Goal: Information Seeking & Learning: Learn about a topic

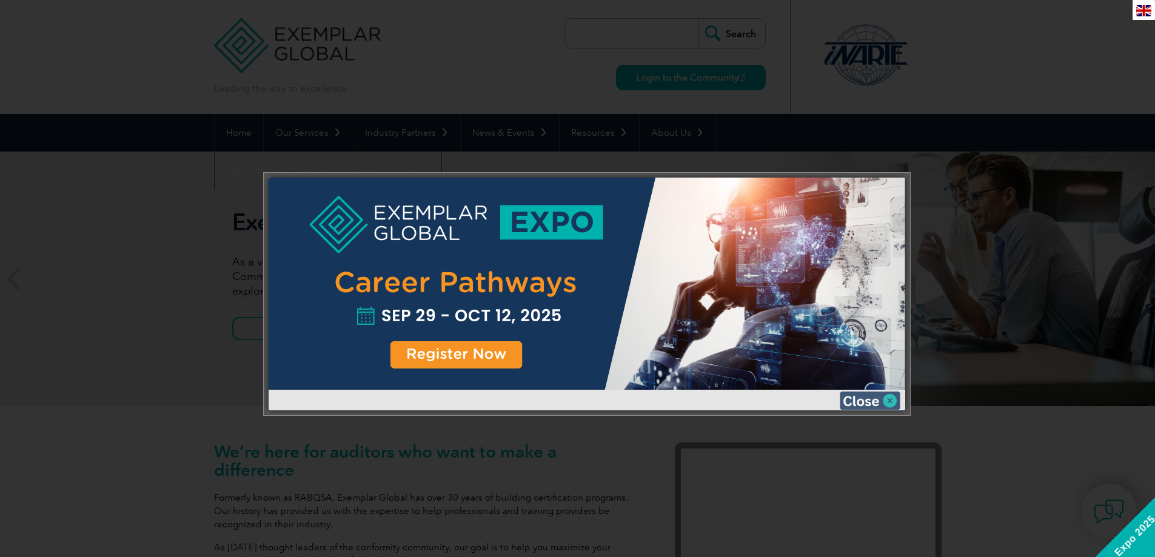
click at [876, 399] on img at bounding box center [870, 401] width 61 height 18
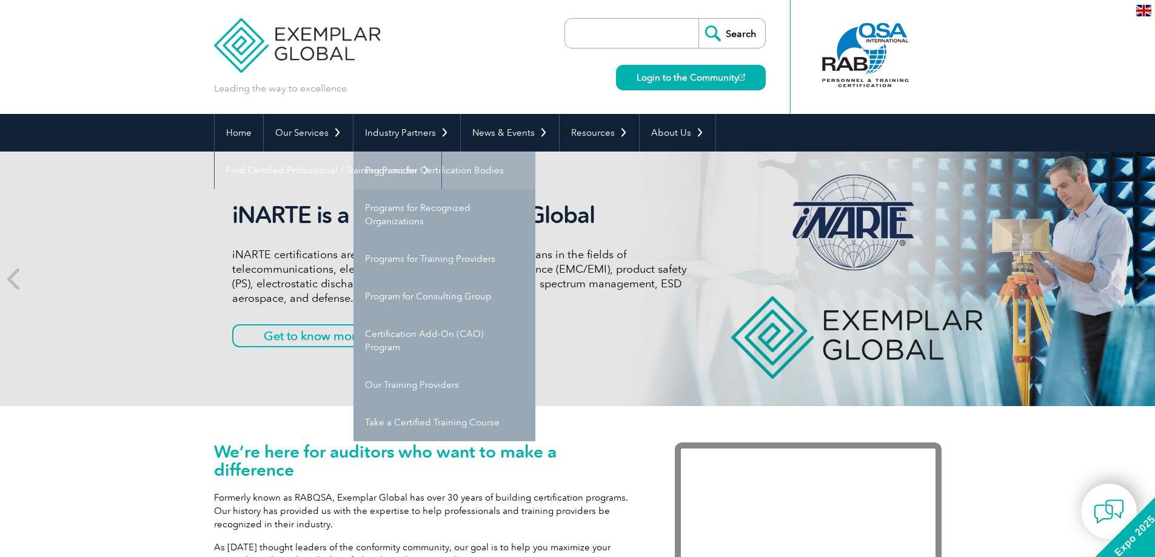
click at [453, 173] on link "Programs for Certification Bodies" at bounding box center [444, 171] width 182 height 38
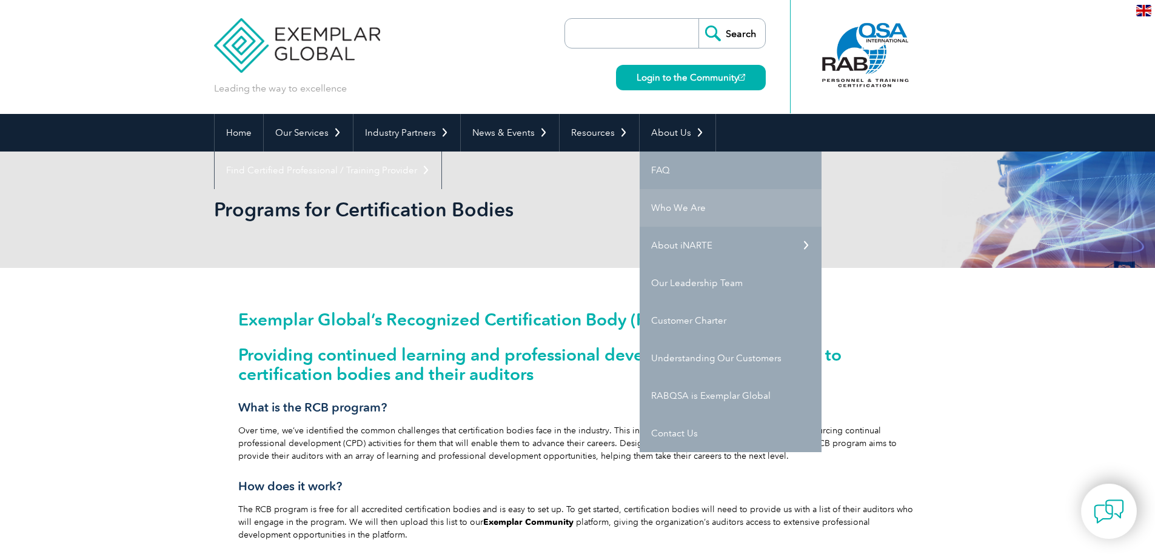
click at [695, 206] on link "Who We Are" at bounding box center [731, 208] width 182 height 38
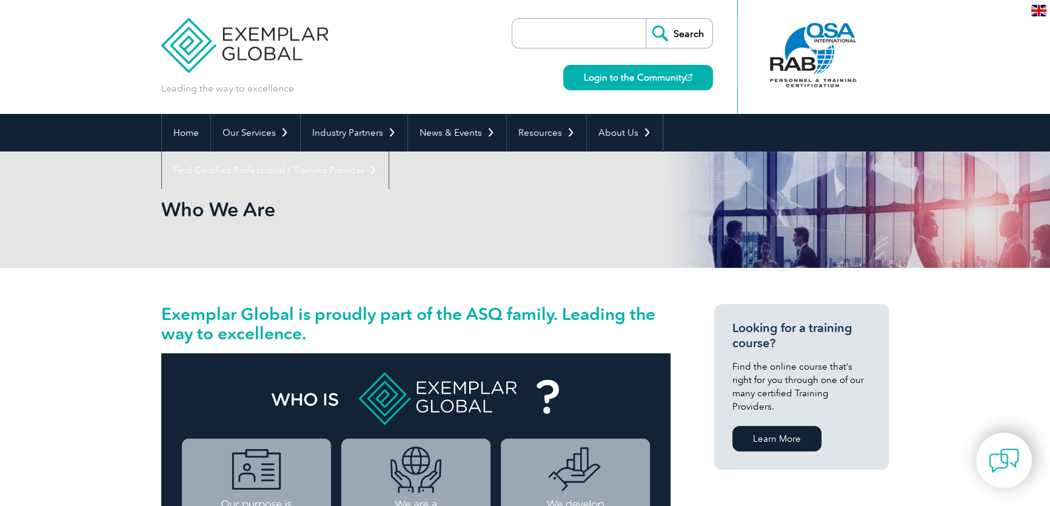
click at [587, 36] on input "search" at bounding box center [581, 33] width 127 height 29
type input "iso 27701"
click at [646, 19] on input "Search" at bounding box center [679, 33] width 67 height 29
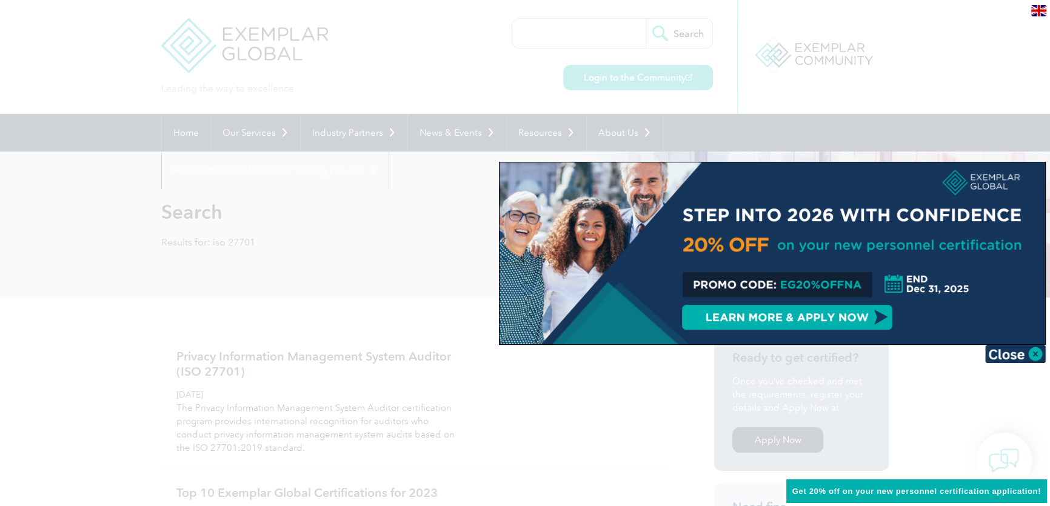
click at [537, 394] on div at bounding box center [525, 253] width 1050 height 506
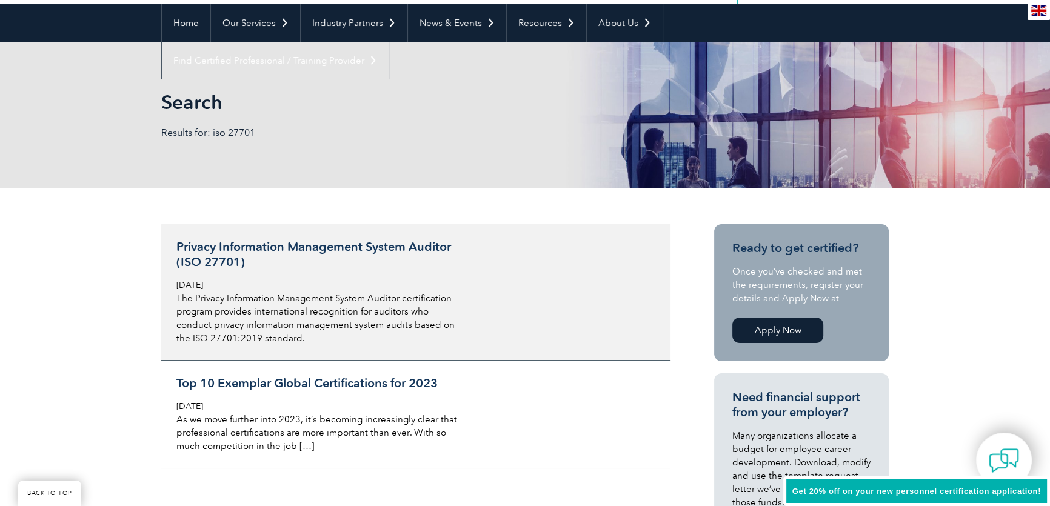
scroll to position [165, 0]
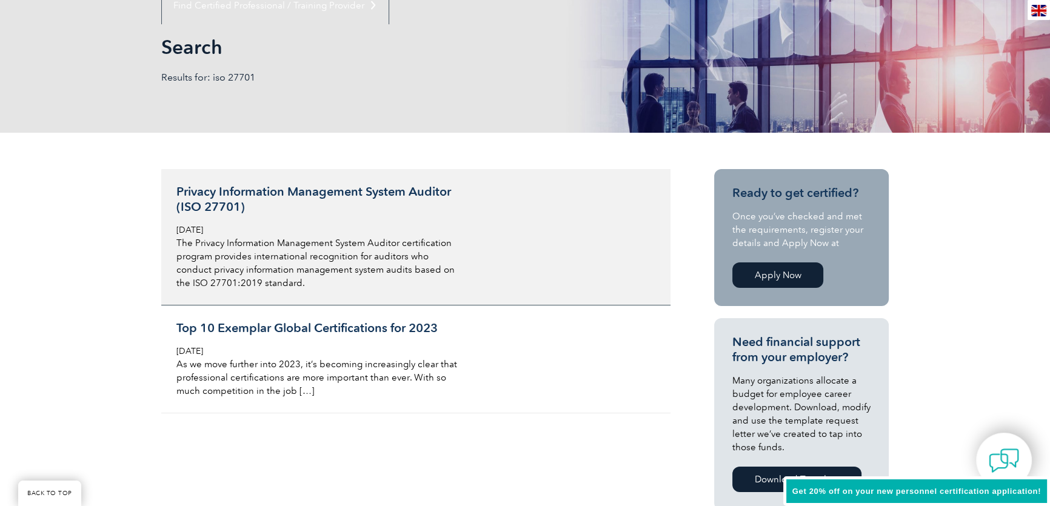
click at [330, 188] on h3 "Privacy Information Management System Auditor (ISO 27701)" at bounding box center [319, 199] width 287 height 30
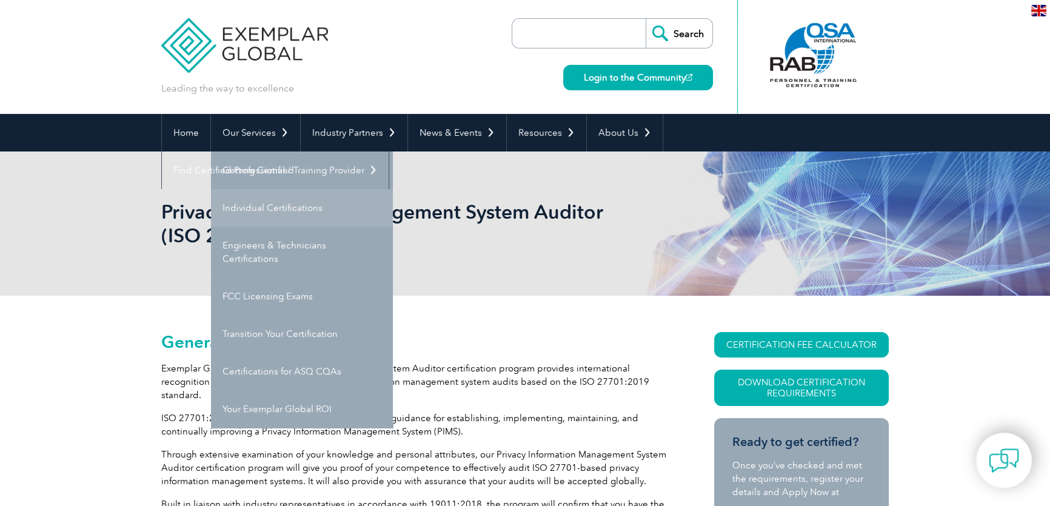
click at [284, 206] on link "Individual Certifications" at bounding box center [302, 208] width 182 height 38
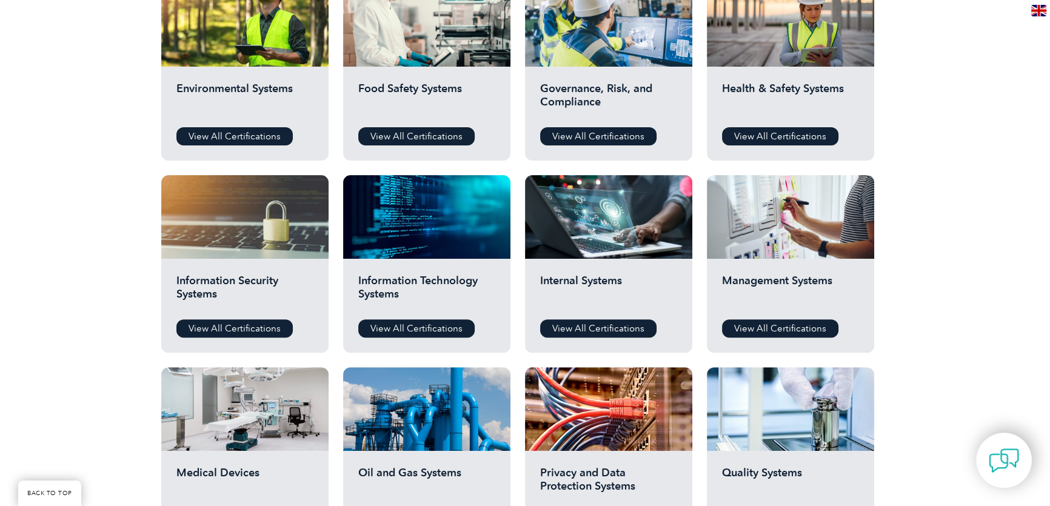
scroll to position [496, 0]
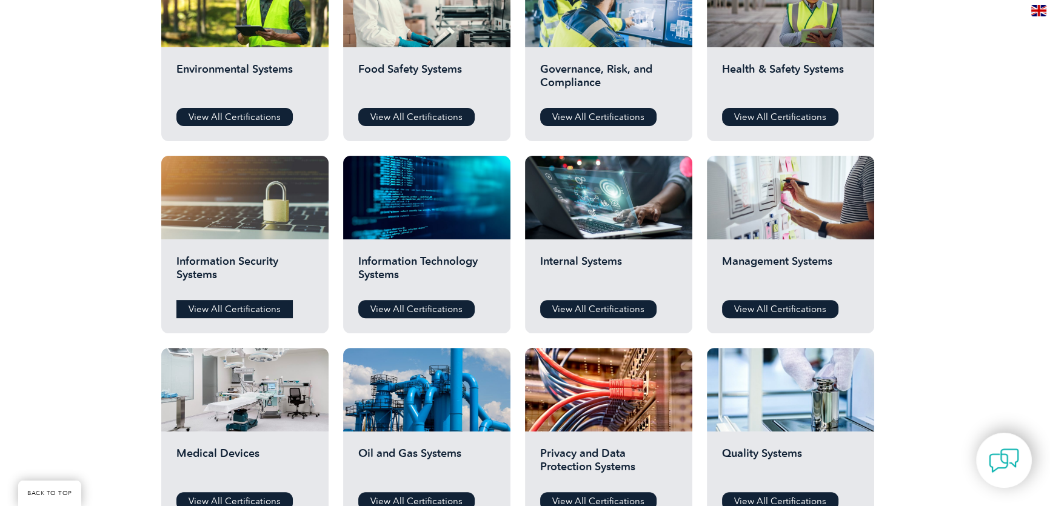
click at [227, 305] on link "View All Certifications" at bounding box center [234, 309] width 116 height 18
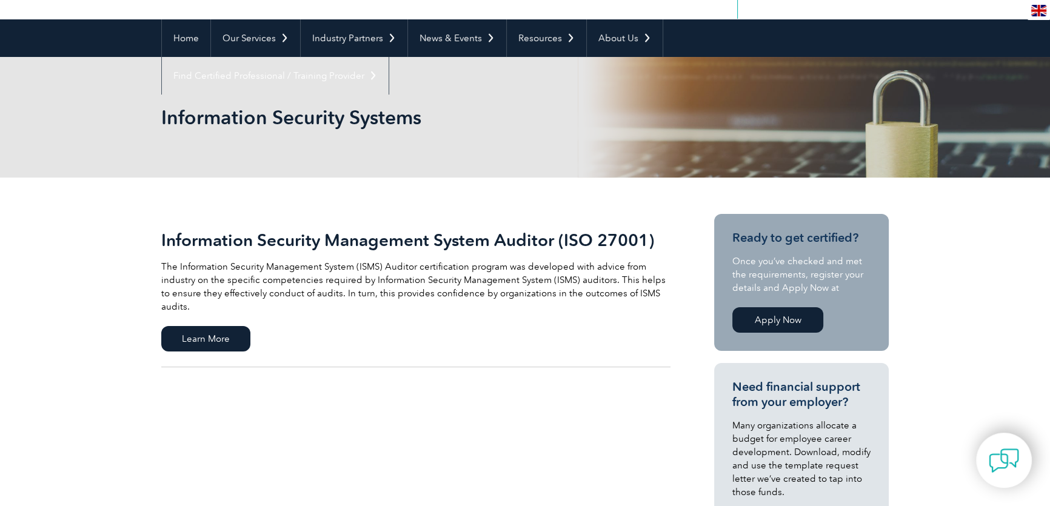
scroll to position [110, 0]
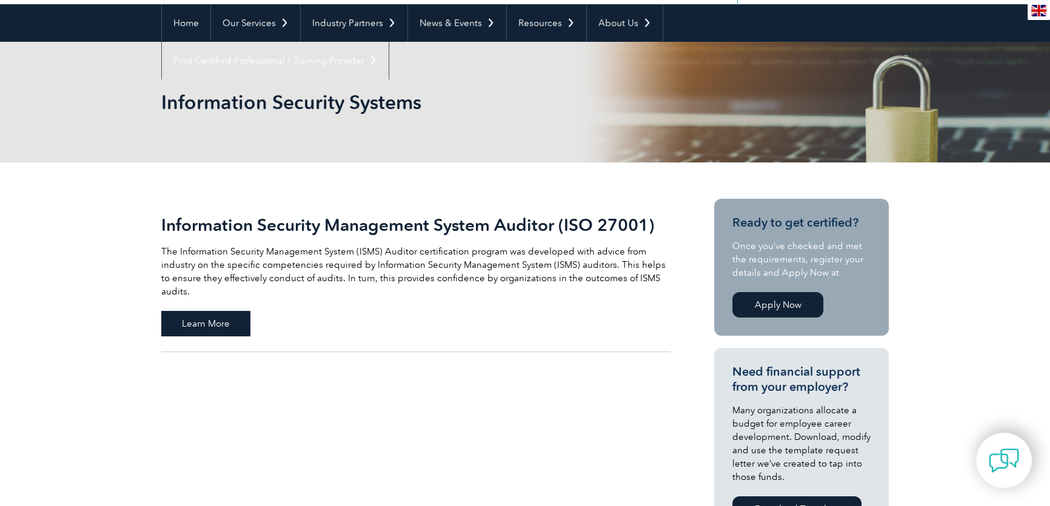
click at [209, 311] on span "Learn More" at bounding box center [205, 323] width 89 height 25
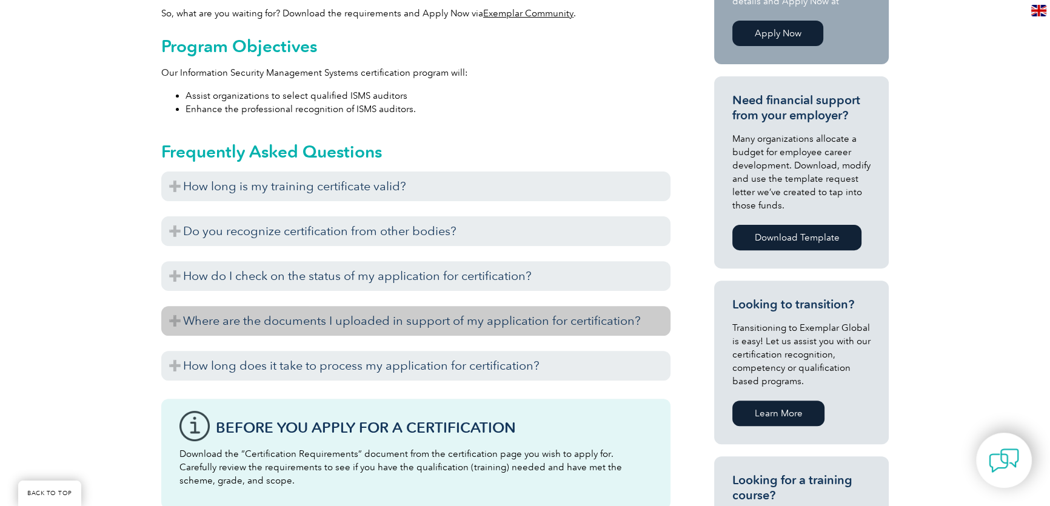
scroll to position [496, 0]
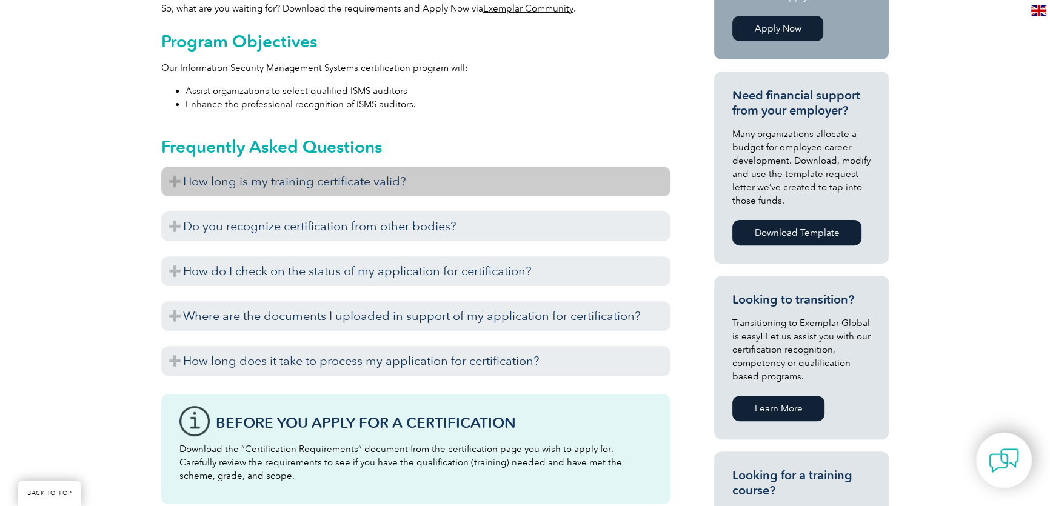
click at [173, 185] on h3 "How long is my training certificate valid?" at bounding box center [415, 182] width 509 height 30
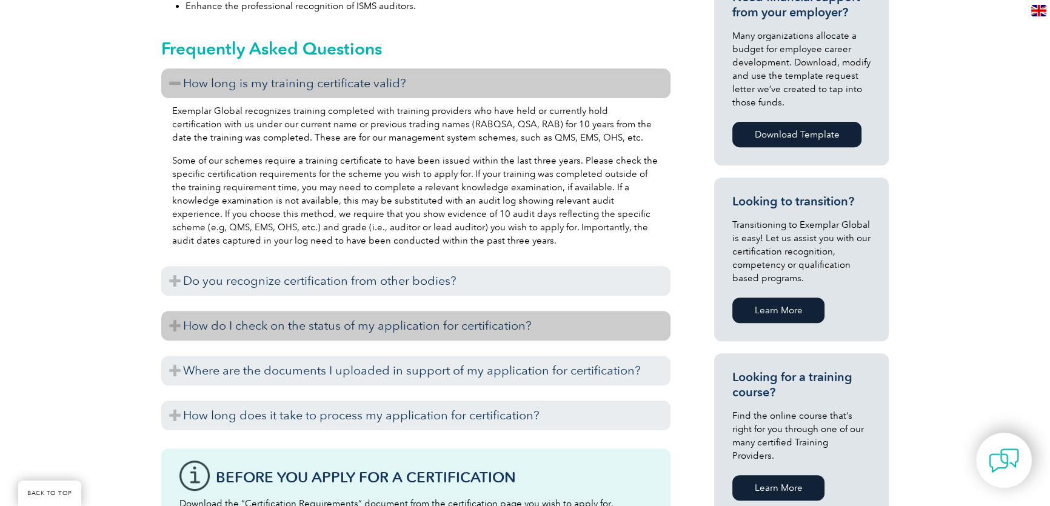
scroll to position [606, 0]
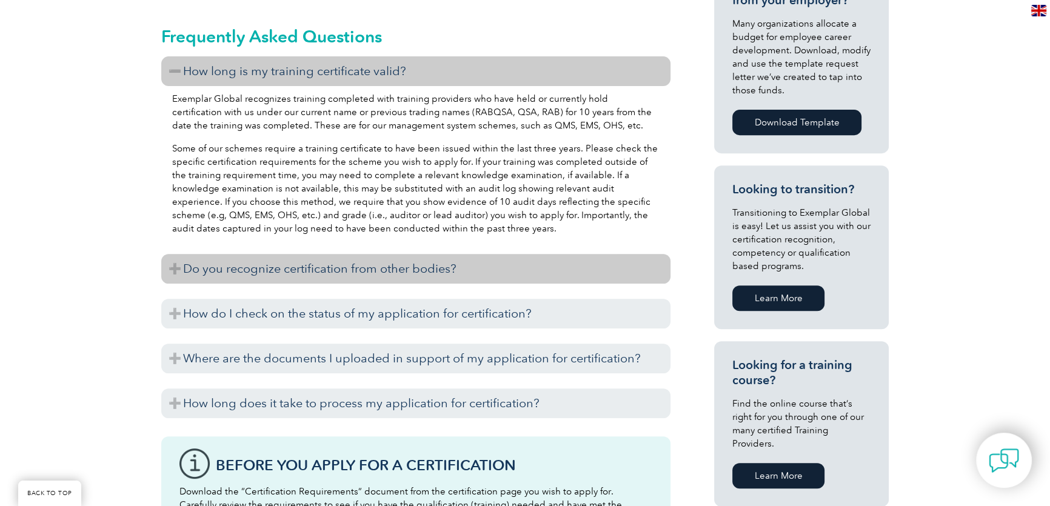
click at [172, 278] on h3 "Do you recognize certification from other bodies?" at bounding box center [415, 269] width 509 height 30
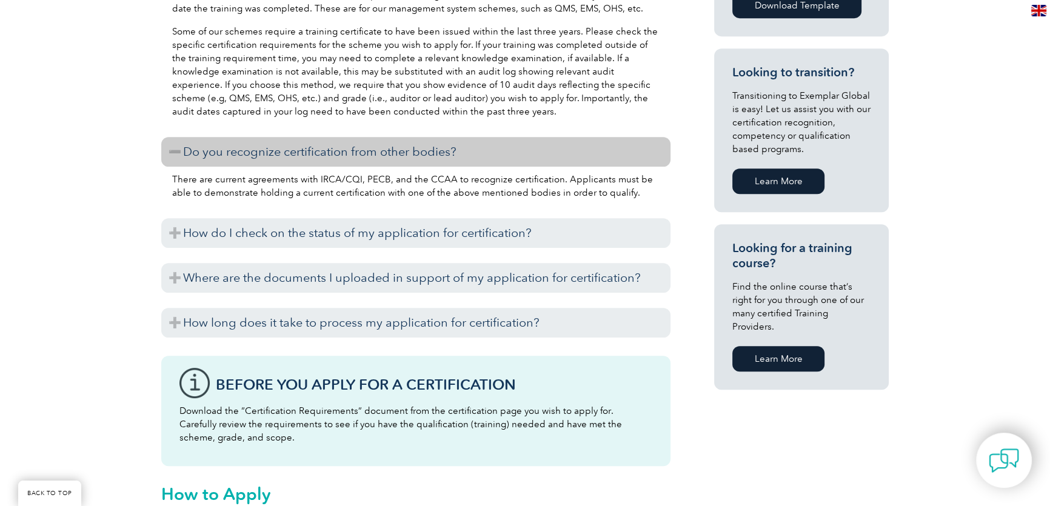
scroll to position [771, 0]
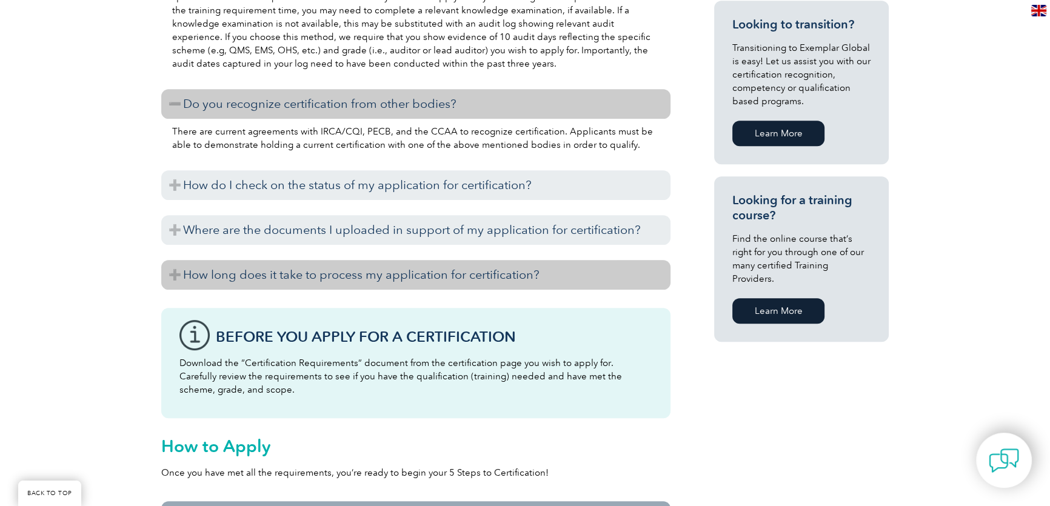
click at [186, 275] on h3 "How long does it take to process my application for certification?" at bounding box center [415, 275] width 509 height 30
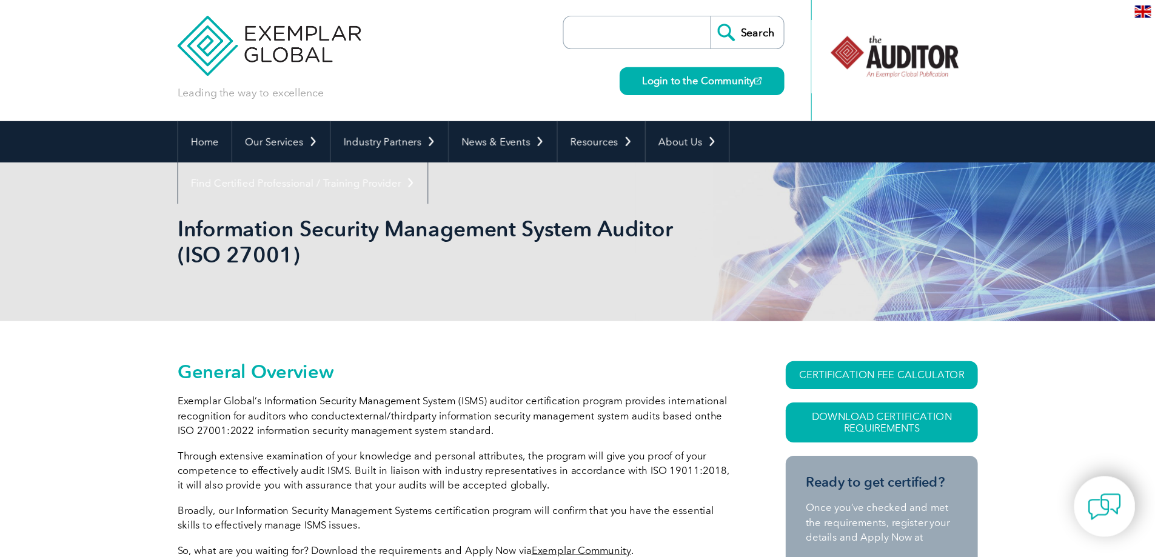
scroll to position [0, 0]
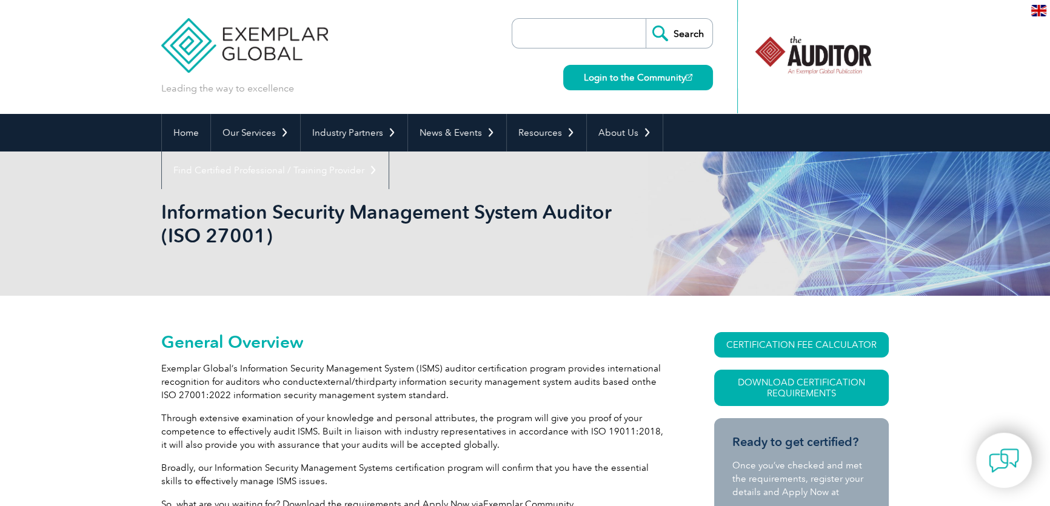
drag, startPoint x: 857, startPoint y: 59, endPoint x: 797, endPoint y: 55, distance: 60.1
click at [797, 55] on div at bounding box center [813, 56] width 152 height 113
click at [764, 52] on div at bounding box center [813, 55] width 121 height 67
click at [746, 69] on div at bounding box center [745, 56] width 15 height 113
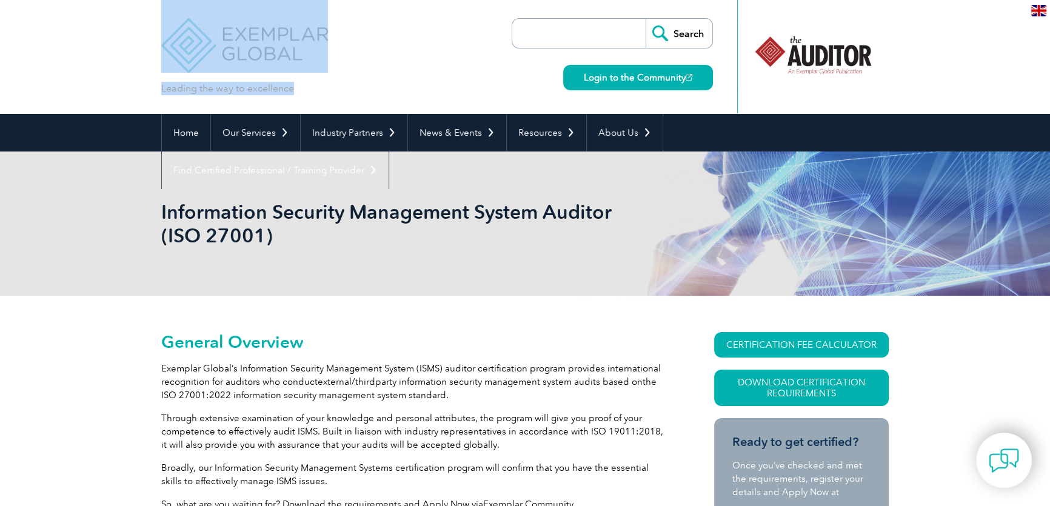
drag, startPoint x: 746, startPoint y: 69, endPoint x: 924, endPoint y: 73, distance: 177.7
click at [924, 73] on header "Leading the way to excellence Search" at bounding box center [525, 57] width 1050 height 114
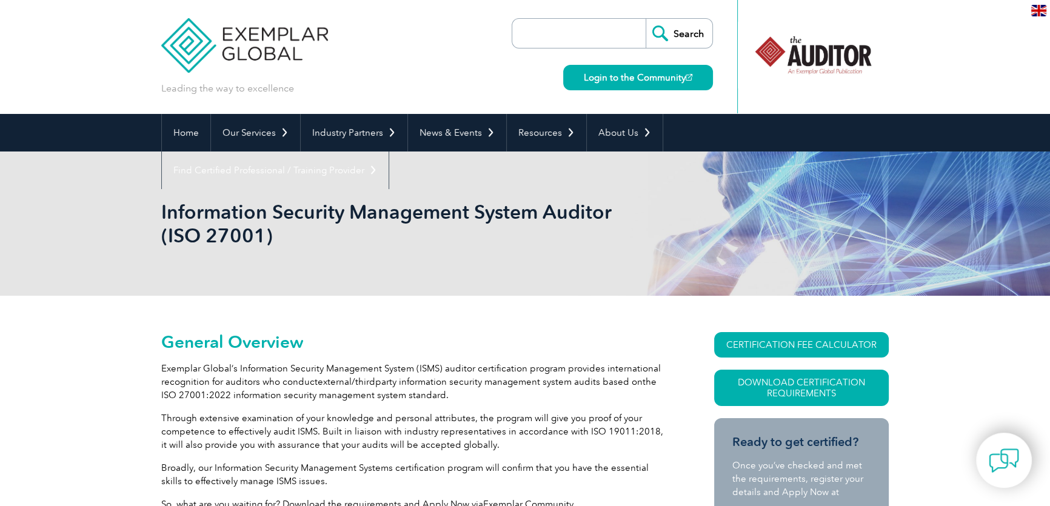
click at [920, 66] on header "Leading the way to excellence Search" at bounding box center [525, 57] width 1050 height 114
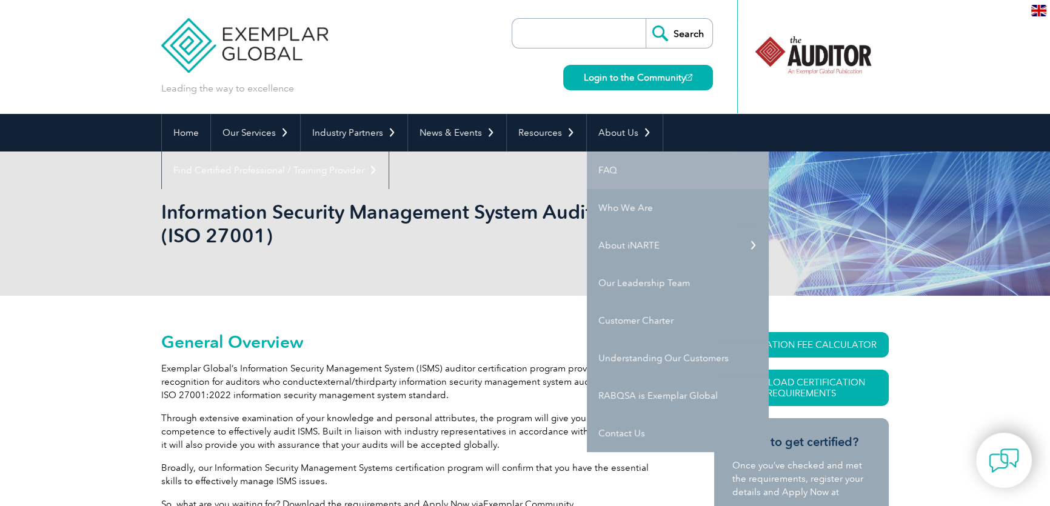
click at [604, 173] on link "FAQ" at bounding box center [678, 171] width 182 height 38
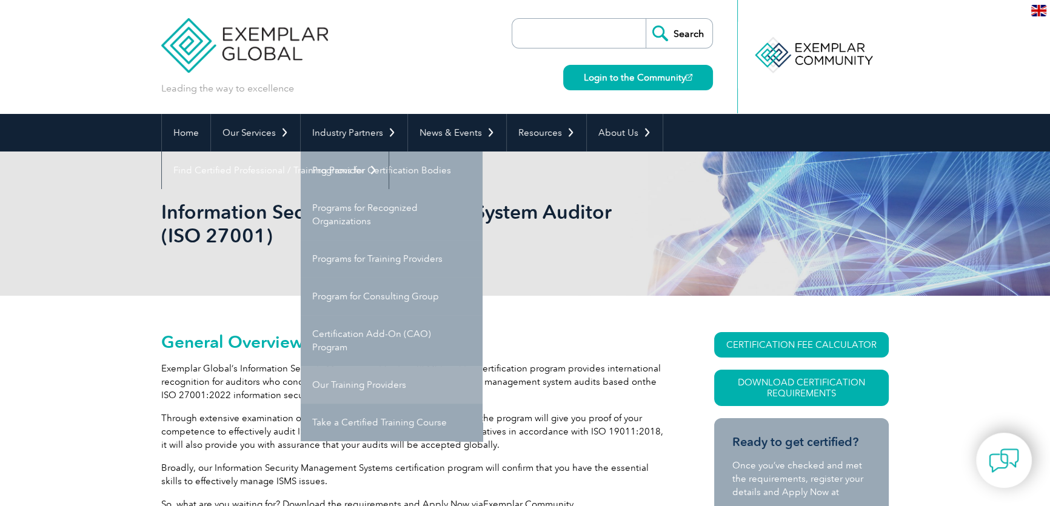
click at [387, 387] on link "Our Training Providers" at bounding box center [392, 385] width 182 height 38
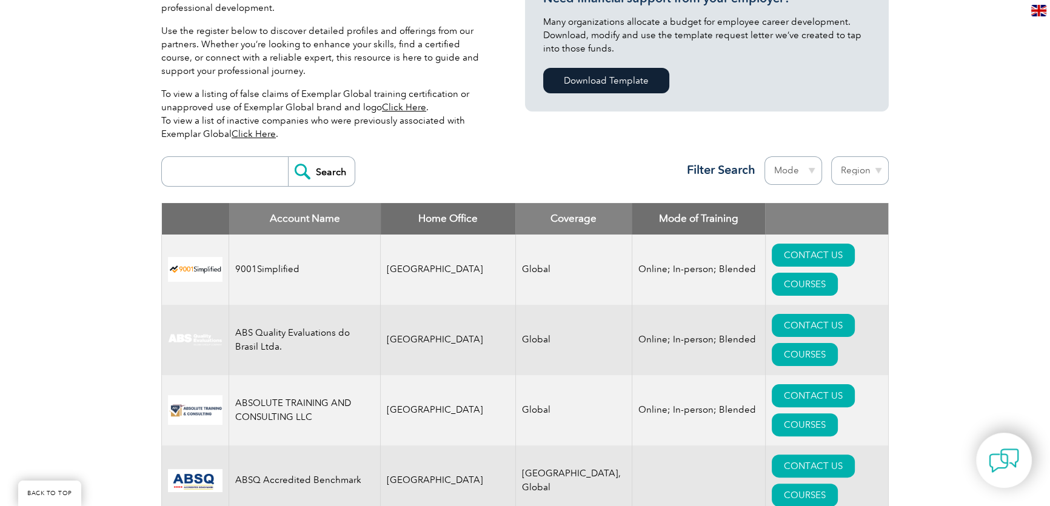
scroll to position [330, 0]
click at [875, 170] on select "Region [GEOGRAPHIC_DATA] [GEOGRAPHIC_DATA] [GEOGRAPHIC_DATA] [GEOGRAPHIC_DATA] …" at bounding box center [860, 170] width 58 height 28
select select "[GEOGRAPHIC_DATA]"
click at [831, 156] on select "Region Australia Bahrain Bangladesh Brazil Canada Colombia Dominican Republic E…" at bounding box center [860, 170] width 58 height 28
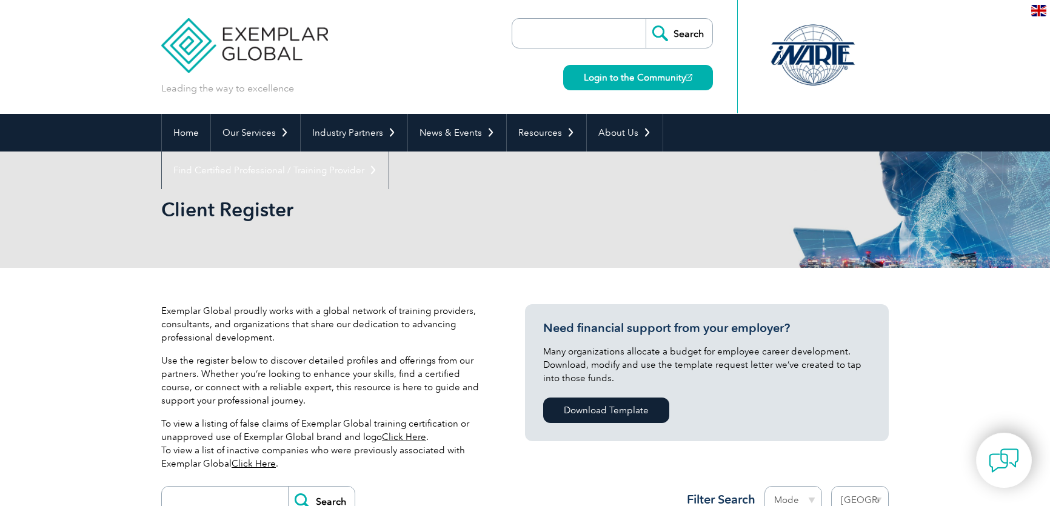
select select "[GEOGRAPHIC_DATA]"
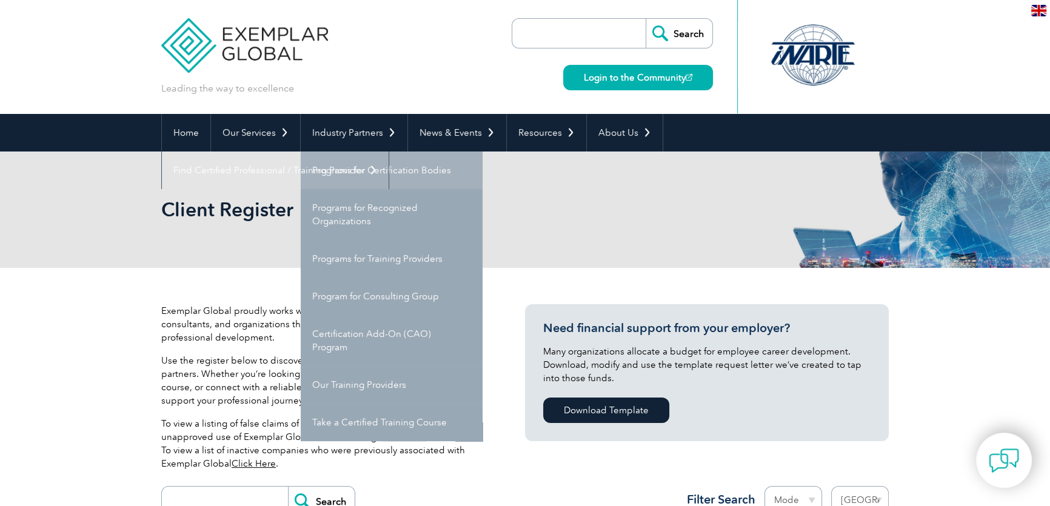
click at [405, 172] on link "Programs for Certification Bodies" at bounding box center [392, 171] width 182 height 38
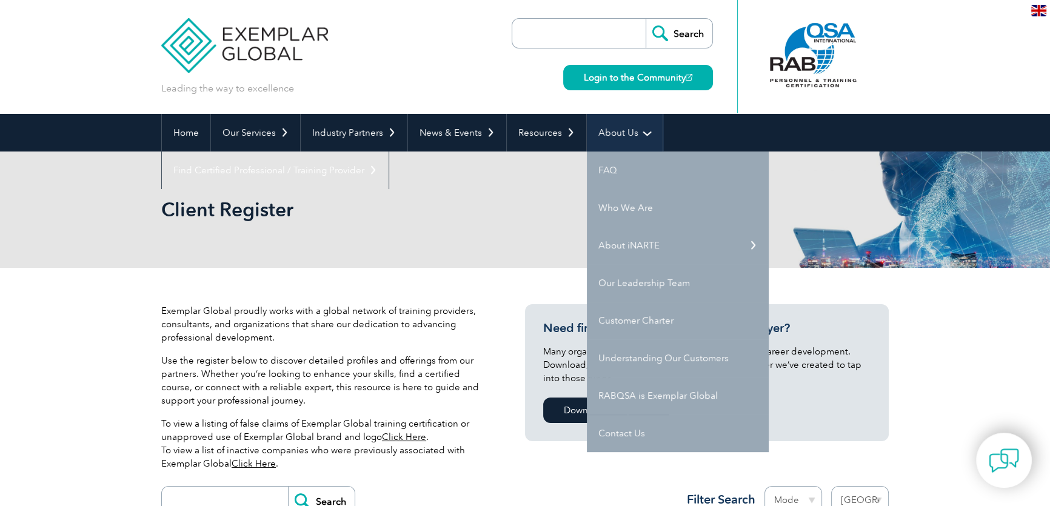
click at [643, 130] on link "About Us" at bounding box center [625, 133] width 76 height 38
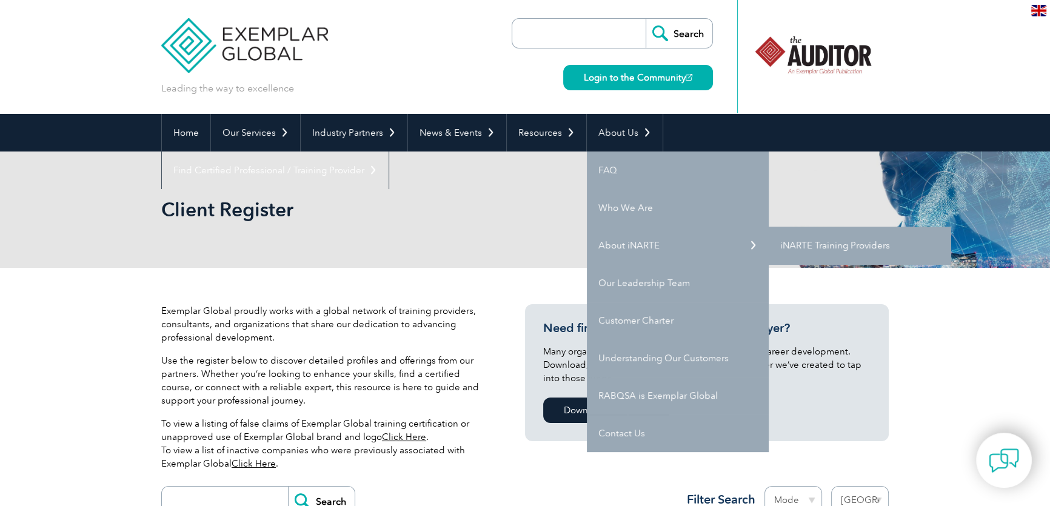
click at [812, 243] on link "iNARTE Training Providers" at bounding box center [860, 246] width 182 height 38
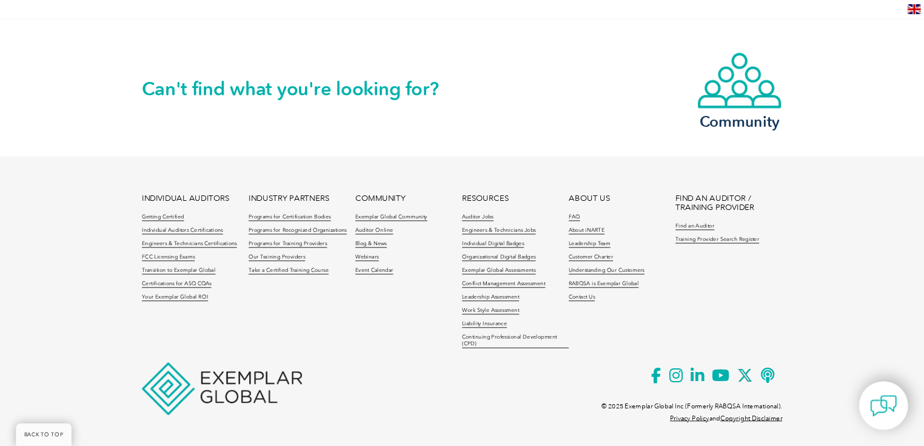
scroll to position [1041, 0]
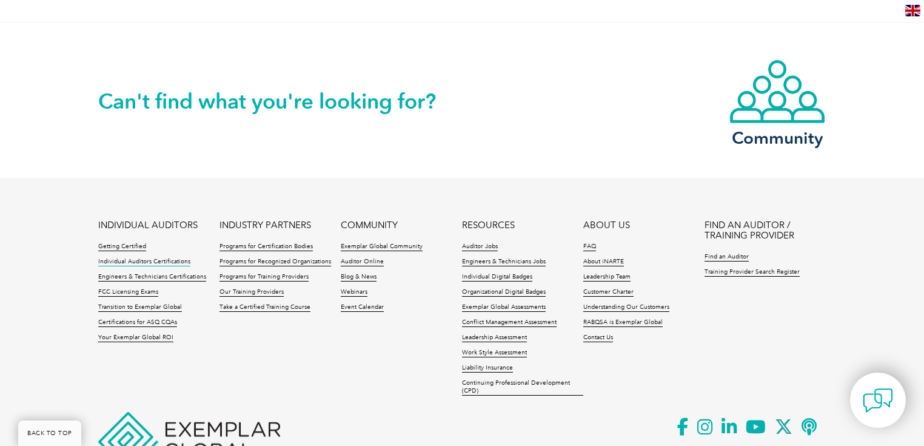
click at [167, 259] on link "Individual Auditors Certifications" at bounding box center [144, 262] width 92 height 8
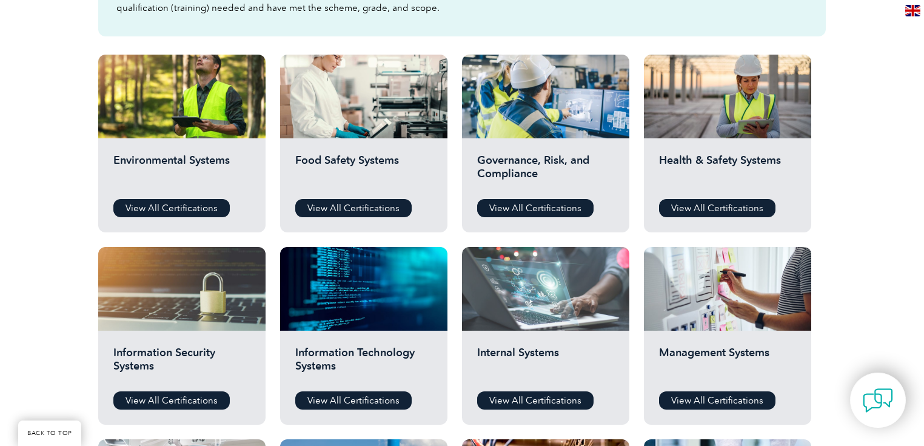
scroll to position [485, 0]
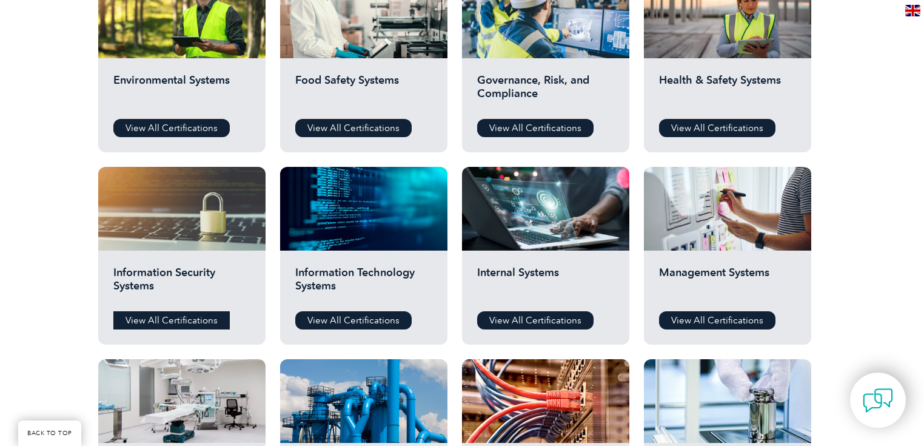
click at [162, 320] on link "View All Certifications" at bounding box center [171, 320] width 116 height 18
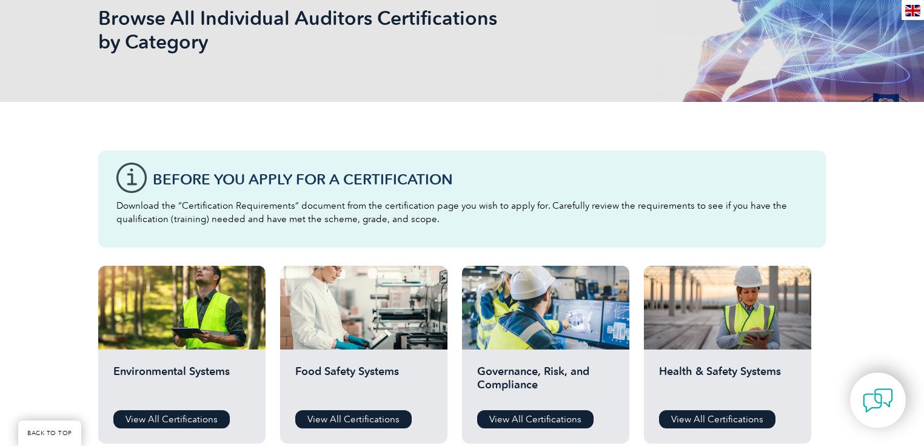
scroll to position [0, 0]
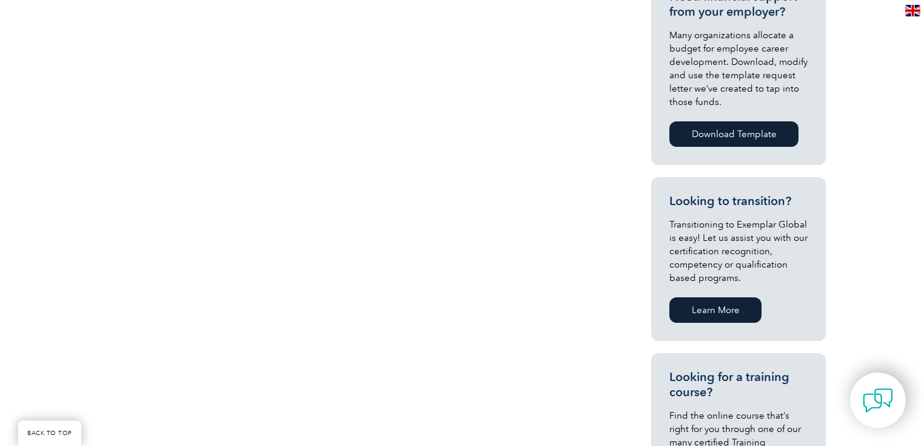
scroll to position [243, 0]
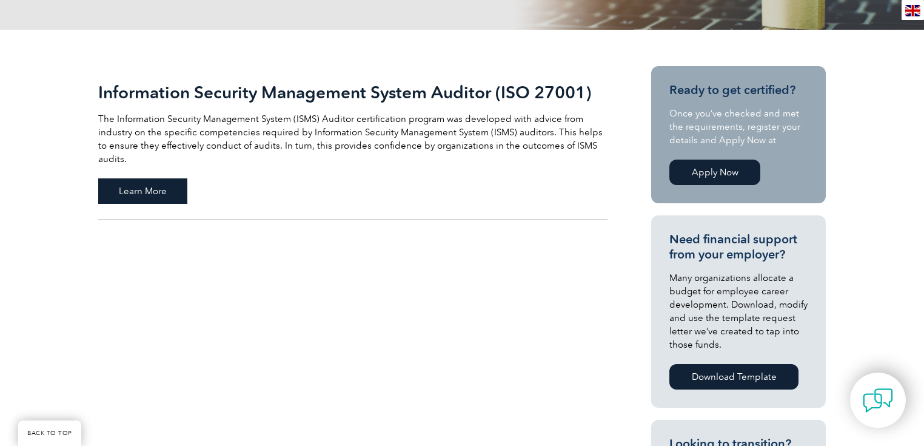
click at [164, 178] on span "Learn More" at bounding box center [142, 190] width 89 height 25
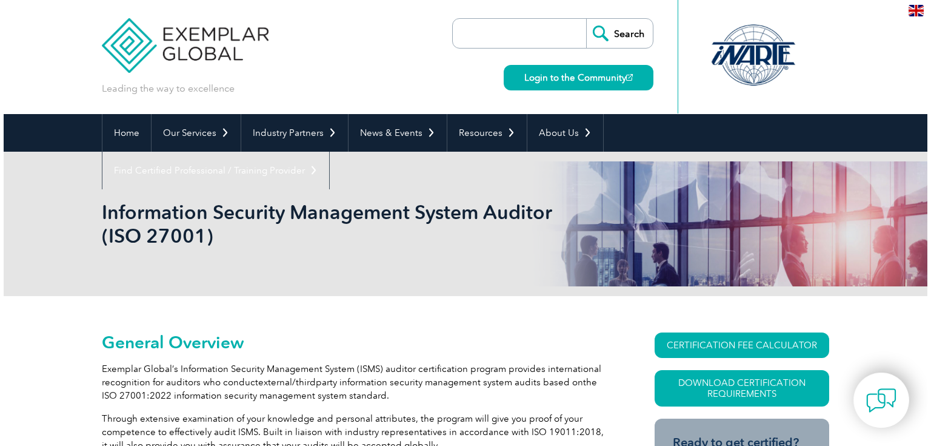
scroll to position [97, 0]
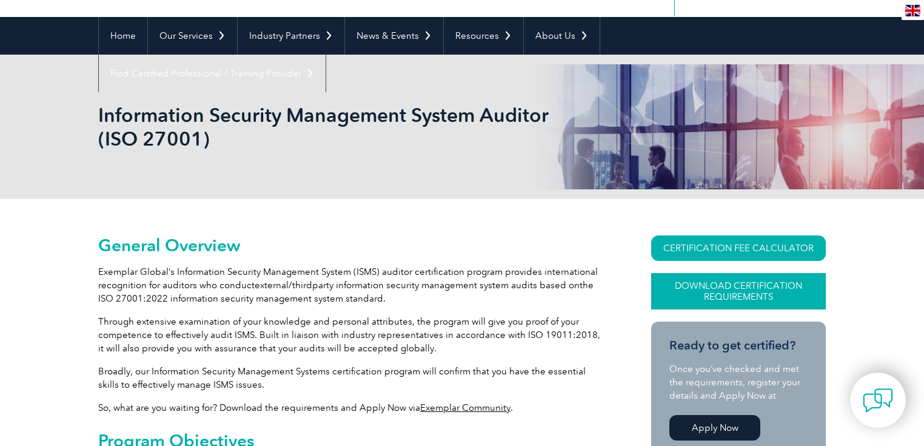
click at [725, 284] on link "Download Certification Requirements" at bounding box center [738, 291] width 175 height 36
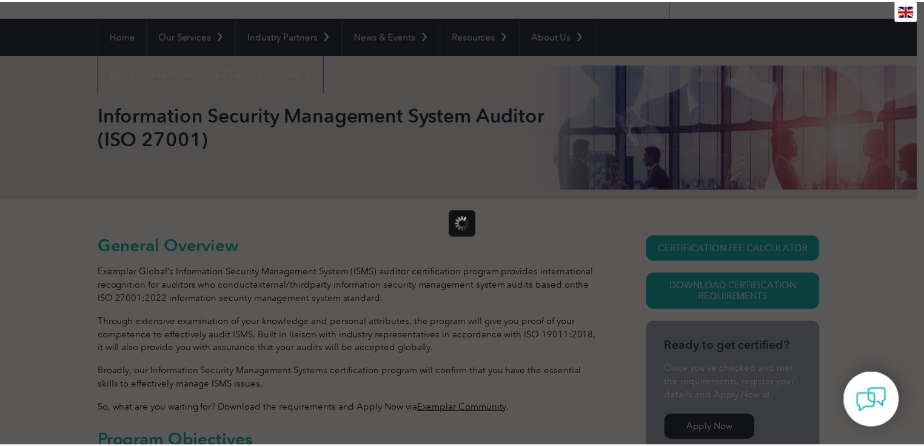
scroll to position [0, 0]
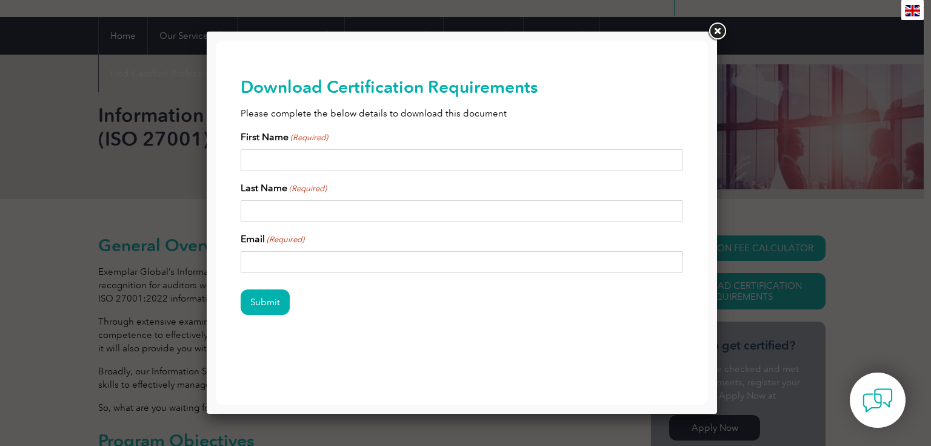
click at [714, 22] on link at bounding box center [717, 32] width 22 height 22
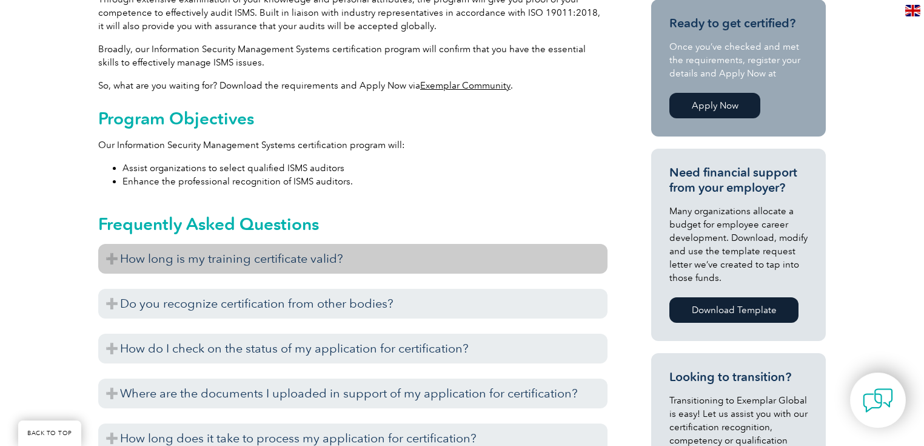
scroll to position [437, 0]
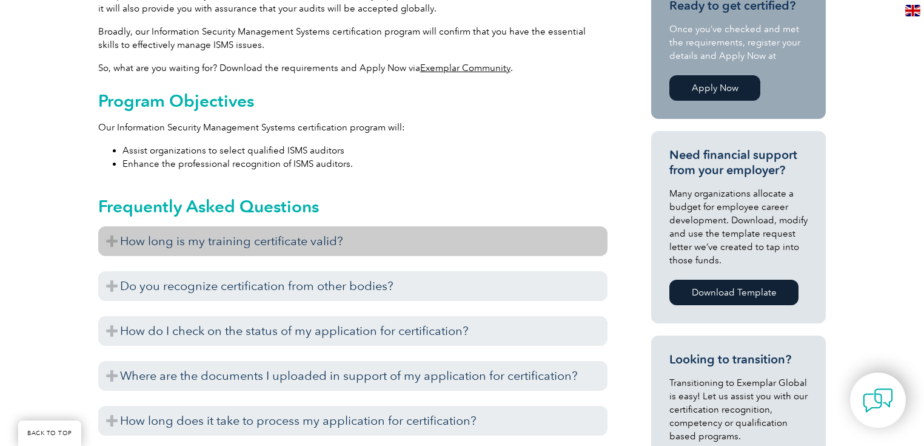
click at [104, 243] on h3 "How long is my training certificate valid?" at bounding box center [352, 241] width 509 height 30
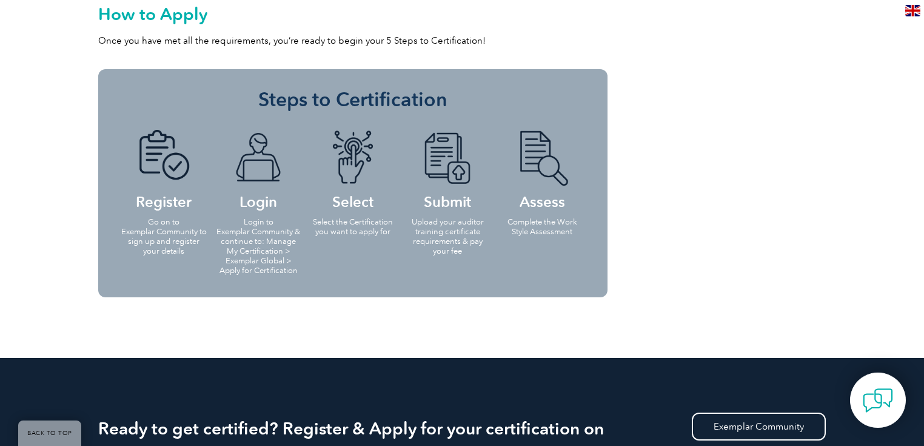
scroll to position [1407, 0]
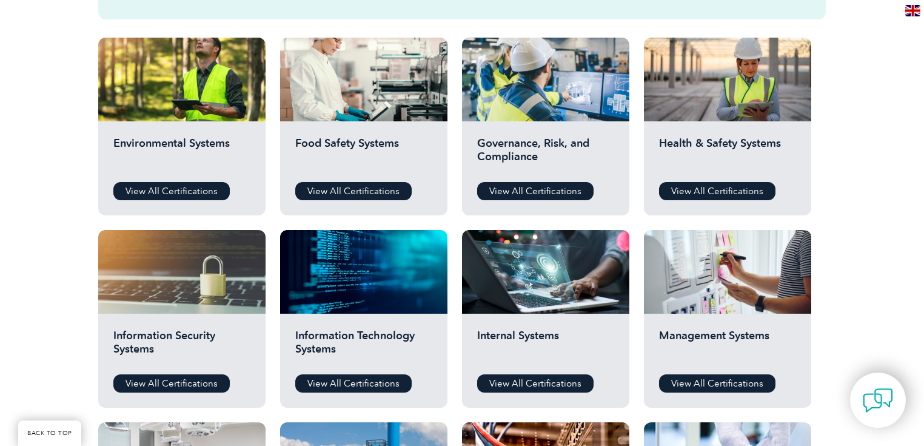
scroll to position [437, 0]
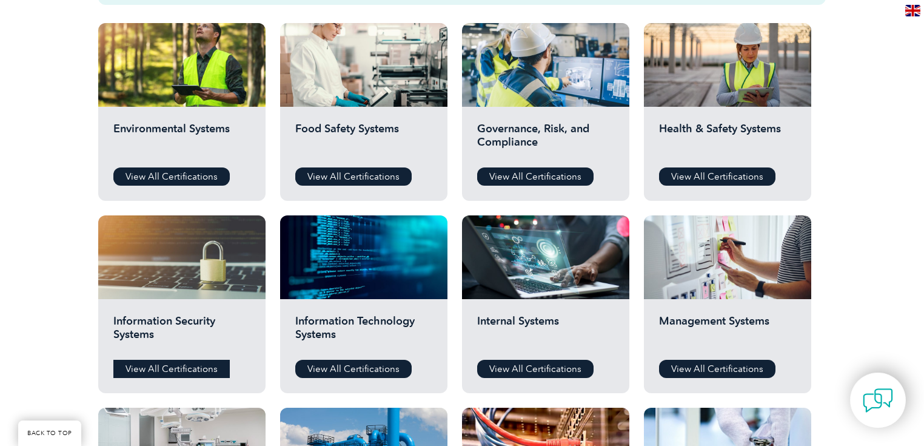
click at [207, 369] on link "View All Certifications" at bounding box center [171, 369] width 116 height 18
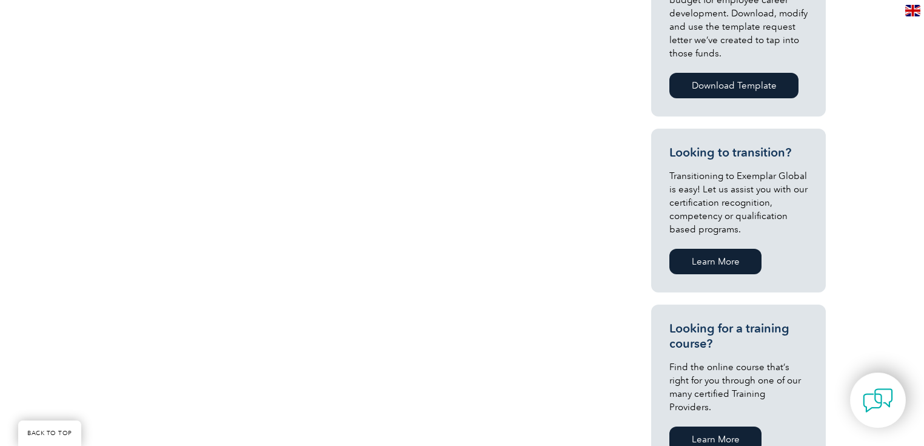
scroll to position [291, 0]
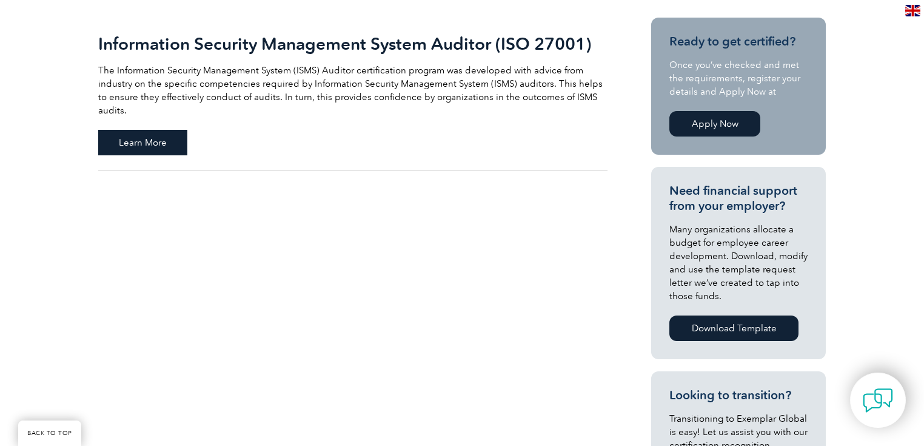
click at [129, 132] on span "Learn More" at bounding box center [142, 142] width 89 height 25
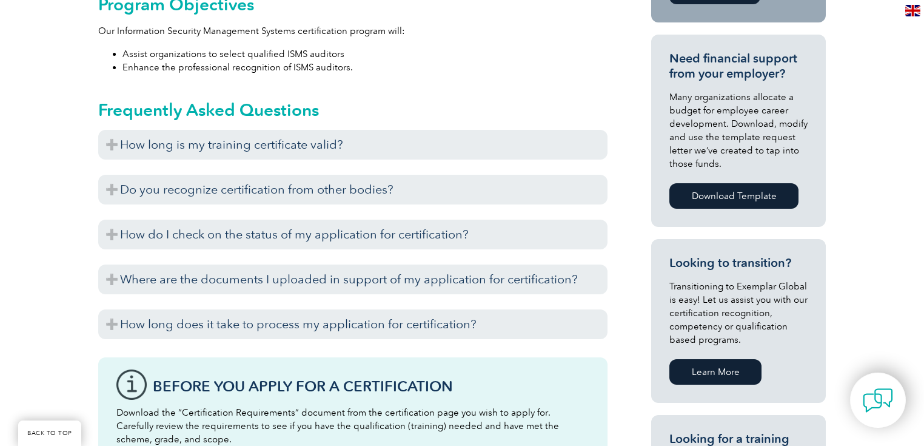
scroll to position [534, 0]
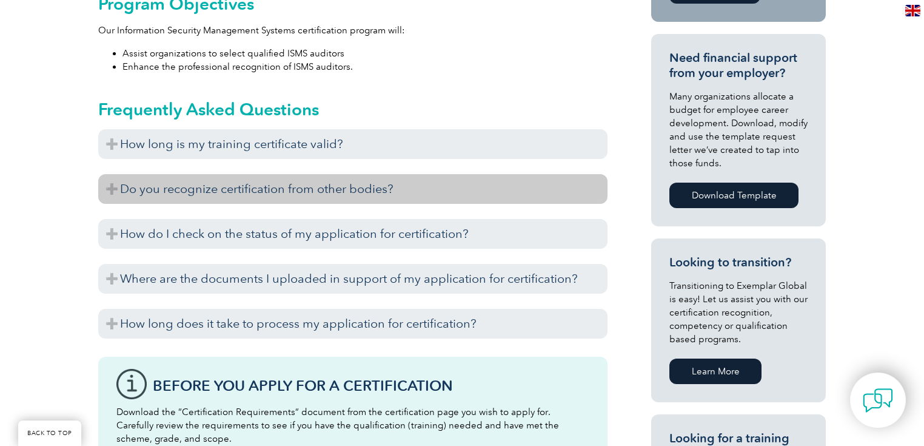
click at [107, 187] on h3 "Do you recognize certification from other bodies?" at bounding box center [352, 189] width 509 height 30
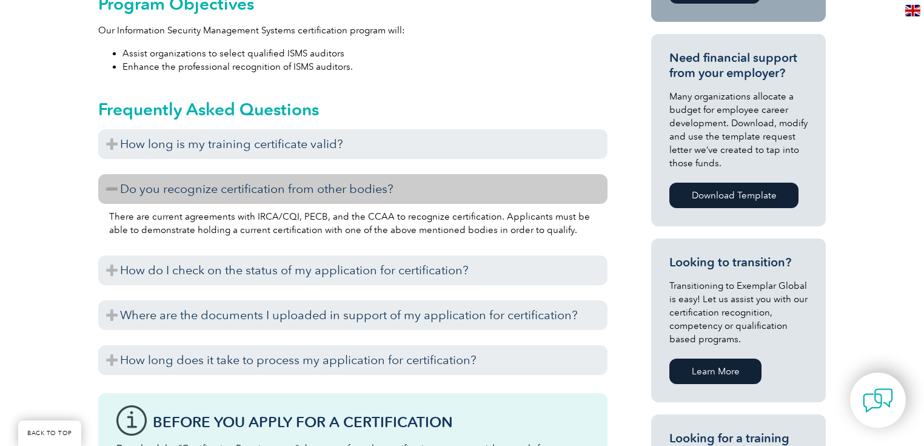
scroll to position [243, 0]
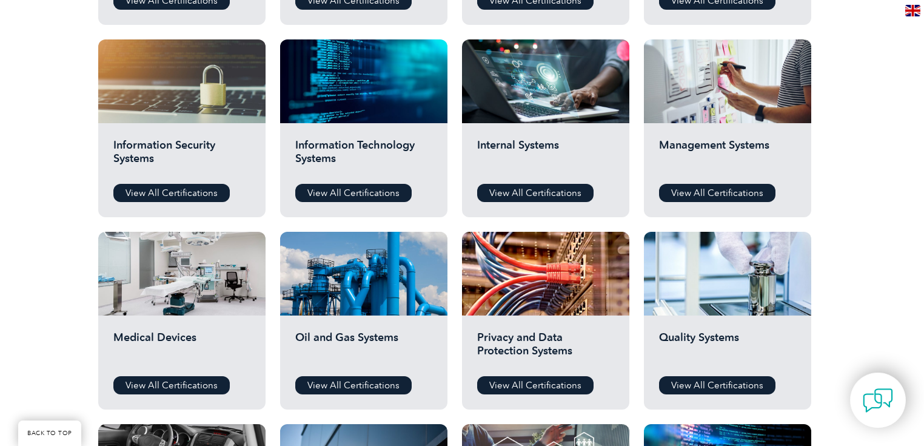
scroll to position [631, 0]
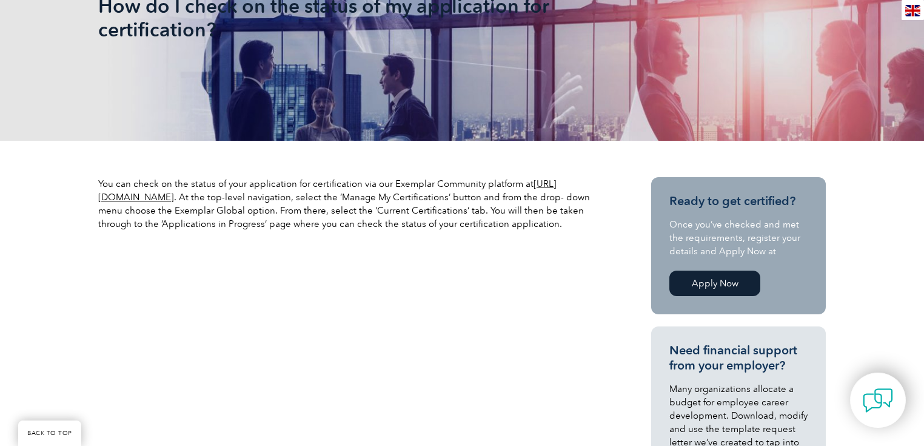
scroll to position [243, 0]
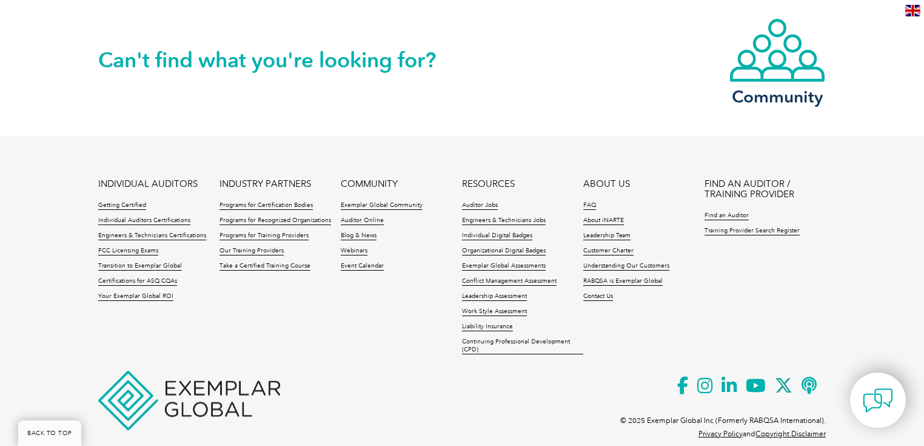
scroll to position [1304, 0]
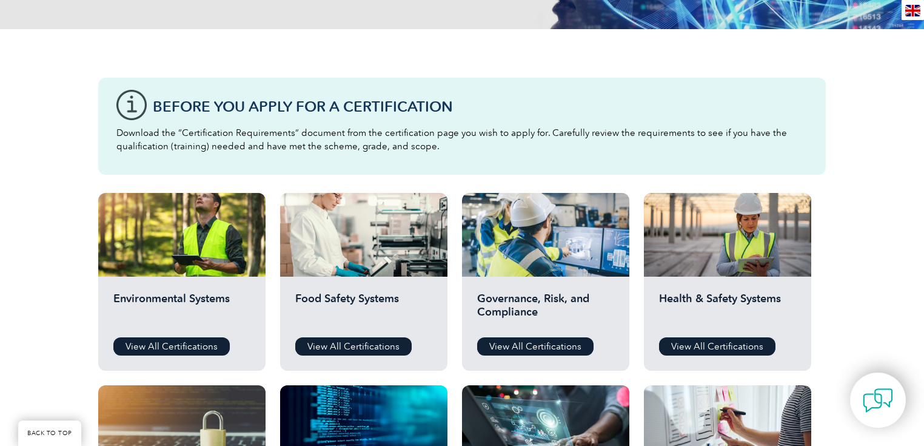
scroll to position [340, 0]
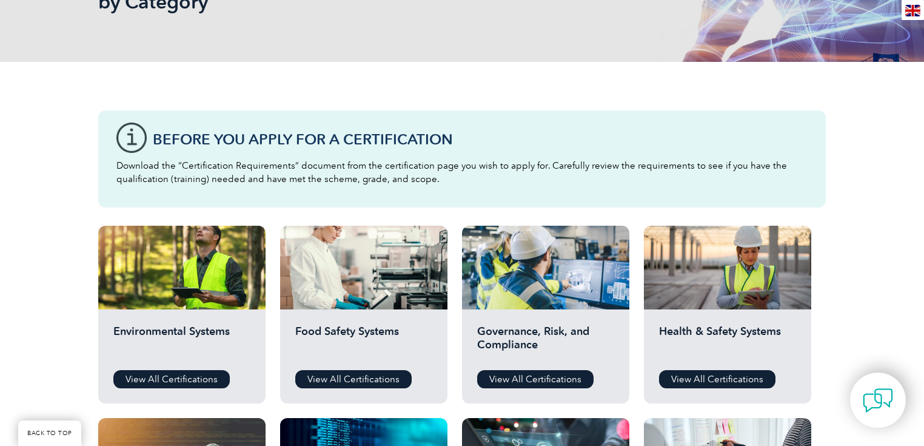
scroll to position [243, 0]
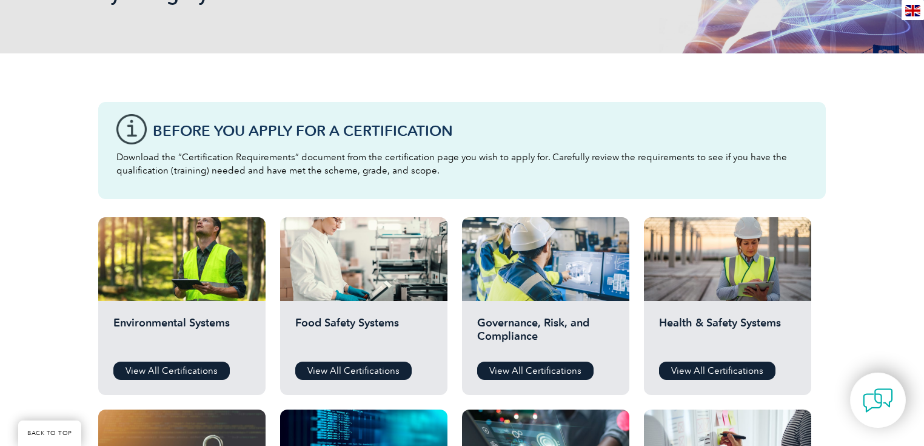
click at [289, 133] on h3 "Before You Apply For a Certification" at bounding box center [480, 130] width 655 height 15
click at [279, 154] on p "Download the “Certification Requirements” document from the certification page …" at bounding box center [461, 163] width 691 height 27
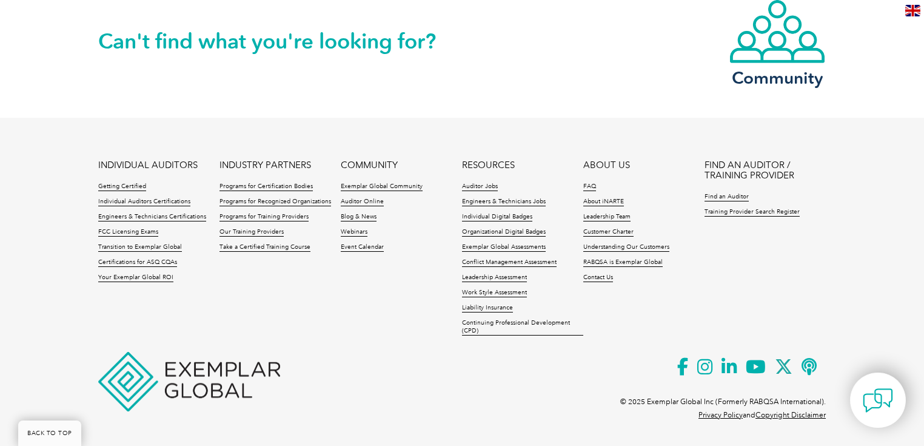
scroll to position [1304, 0]
click at [375, 201] on link "Auditor Online" at bounding box center [362, 201] width 43 height 8
click at [507, 214] on link "Individual Digital Badges" at bounding box center [497, 216] width 70 height 8
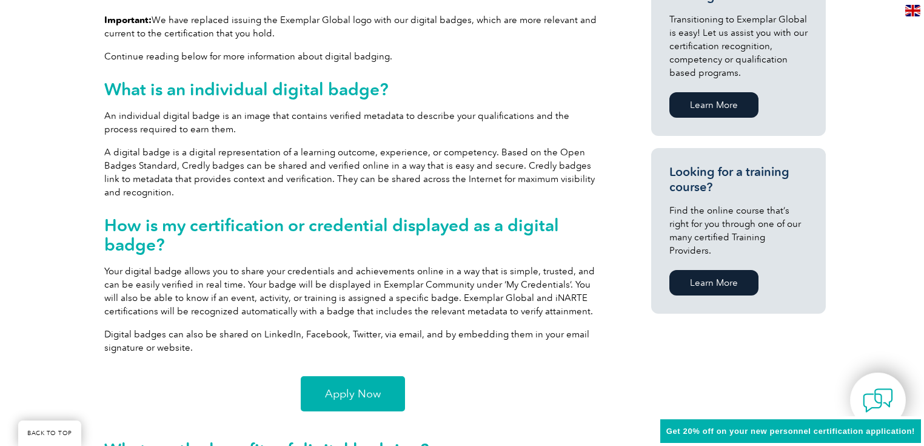
scroll to position [728, 0]
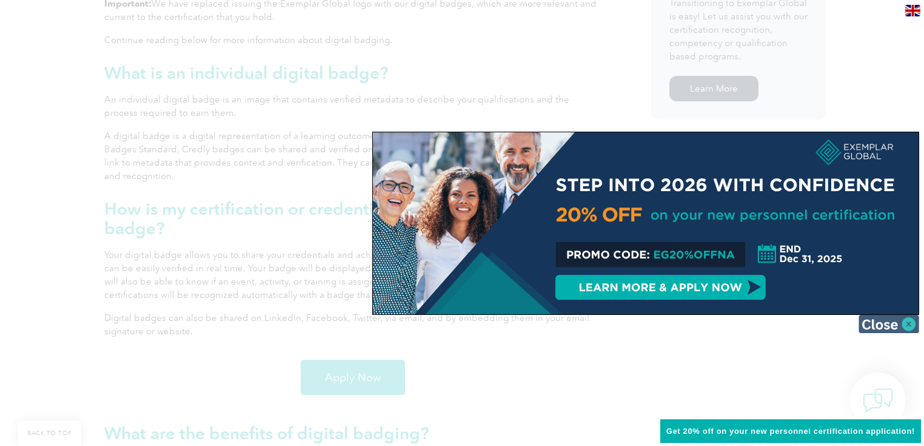
click at [910, 324] on img at bounding box center [889, 324] width 61 height 18
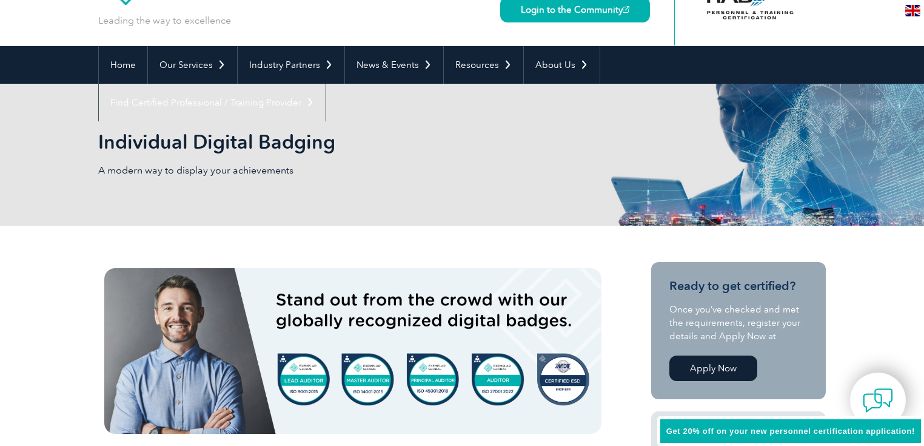
scroll to position [49, 0]
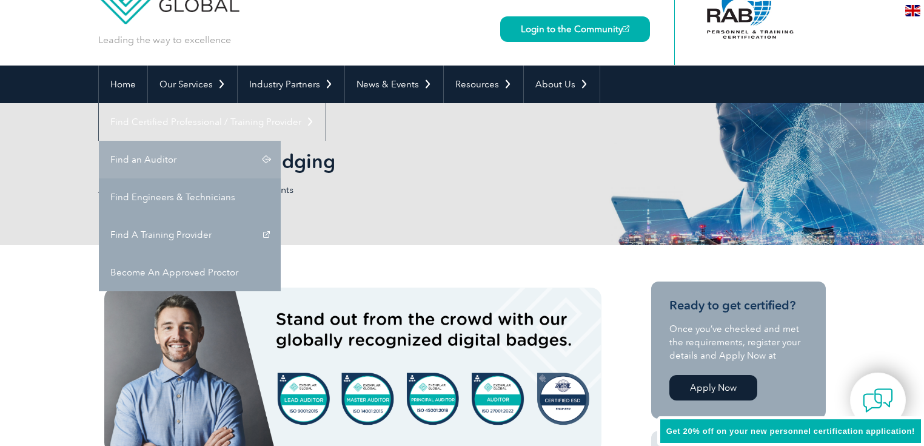
click at [281, 141] on link "Find an Auditor" at bounding box center [190, 160] width 182 height 38
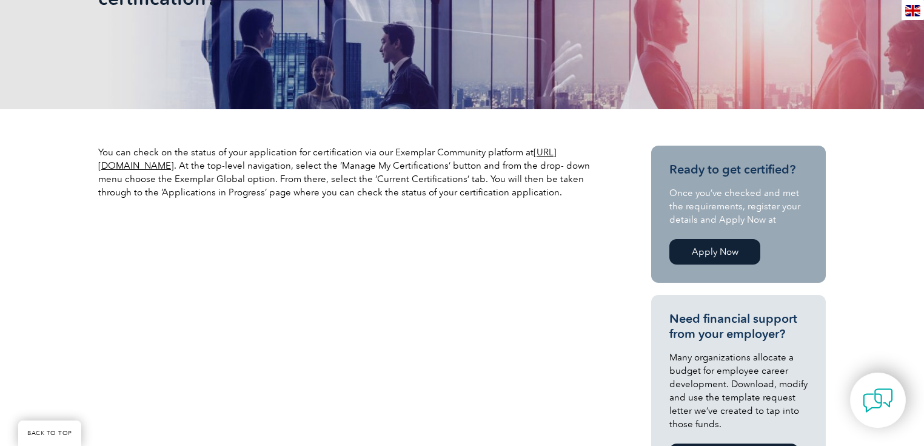
scroll to position [291, 0]
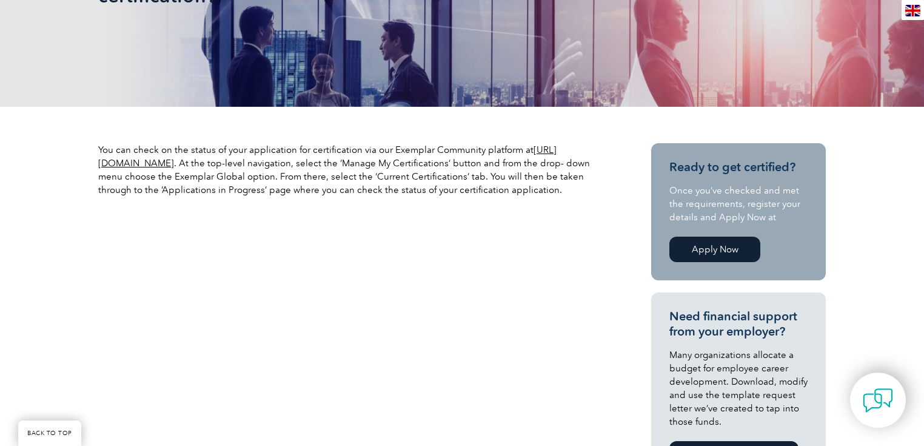
click at [194, 166] on link "https://community.exemplarglobal.org/" at bounding box center [327, 156] width 458 height 24
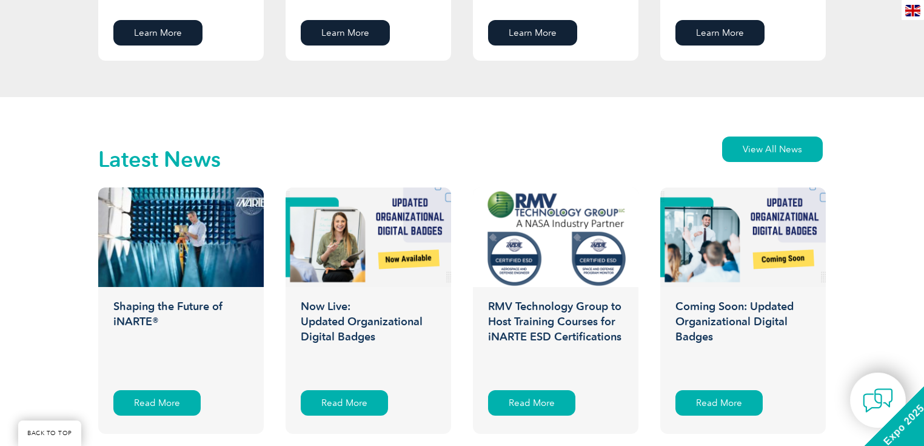
scroll to position [2875, 0]
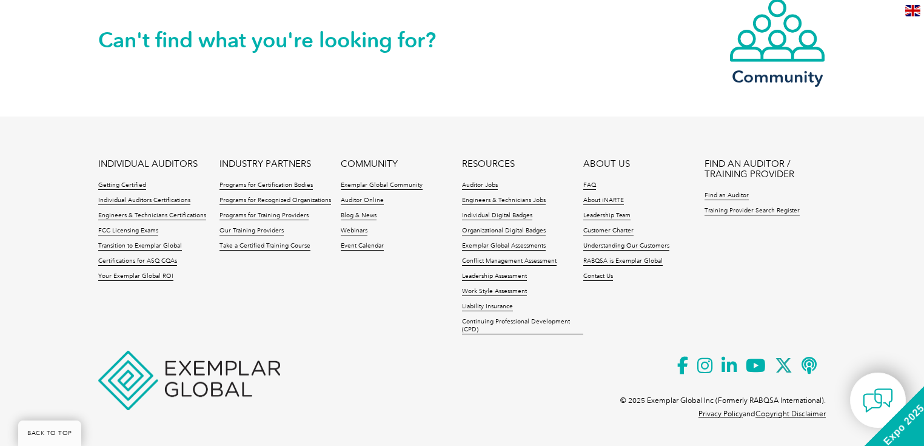
click at [608, 275] on link "Contact Us" at bounding box center [598, 276] width 30 height 8
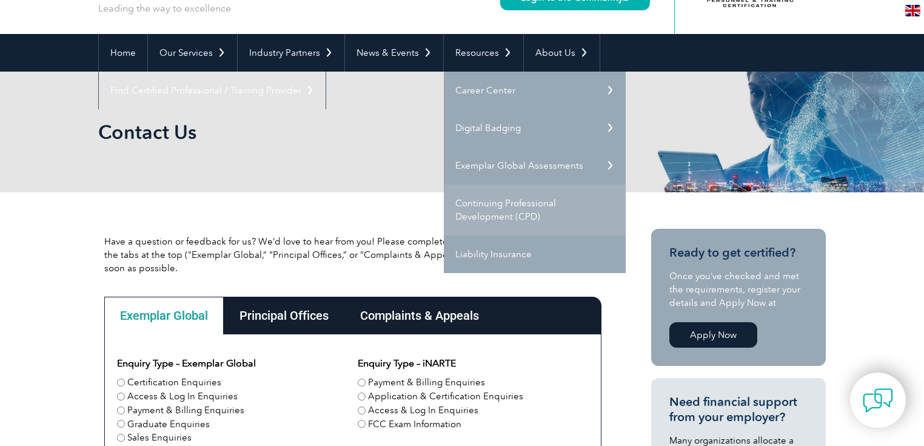
scroll to position [97, 0]
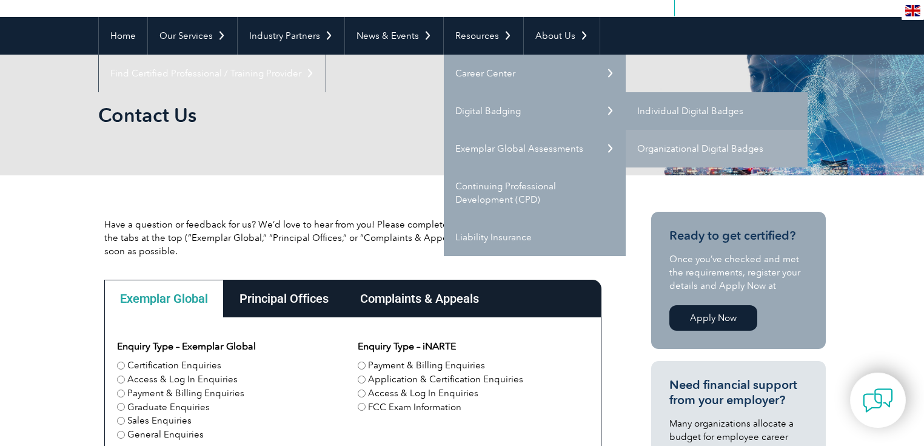
click at [672, 114] on link "Individual Digital Badges" at bounding box center [717, 111] width 182 height 38
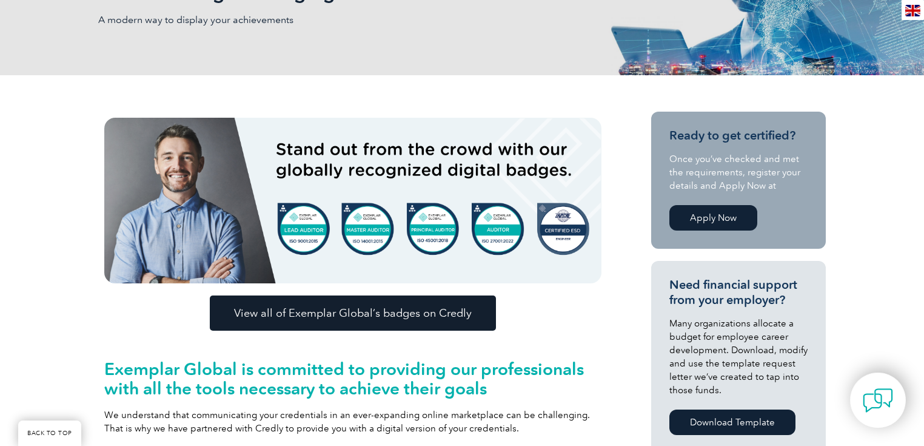
scroll to position [243, 0]
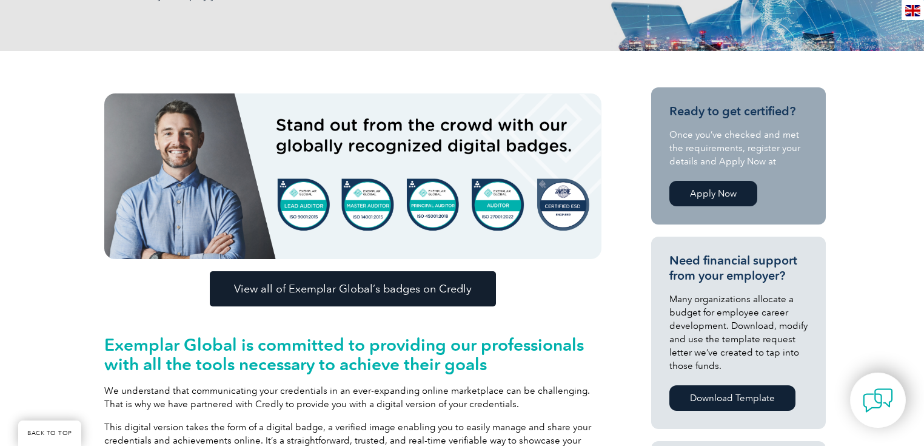
click at [397, 290] on span "View all of Exemplar Global’s badges on Credly" at bounding box center [353, 288] width 238 height 11
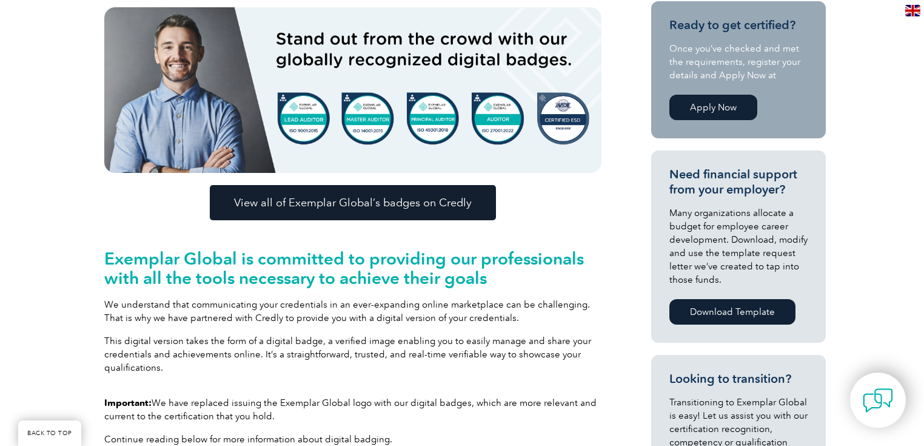
scroll to position [340, 0]
